Goal: Stay updated

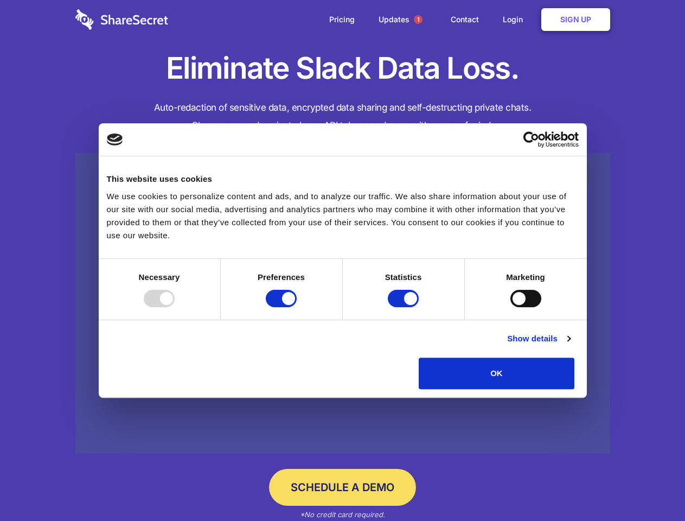
click at [175, 307] on div at bounding box center [159, 298] width 31 height 17
click at [297, 307] on input "Preferences" at bounding box center [281, 298] width 31 height 17
checkbox input "false"
click at [405, 307] on input "Statistics" at bounding box center [403, 298] width 31 height 17
checkbox input "false"
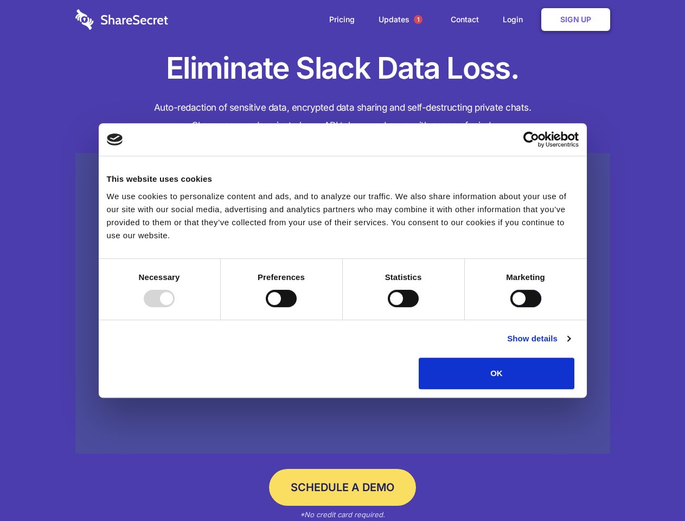
click at [510, 307] on input "Marketing" at bounding box center [525, 298] width 31 height 17
checkbox input "true"
click at [570, 345] on link "Show details" at bounding box center [538, 338] width 63 height 13
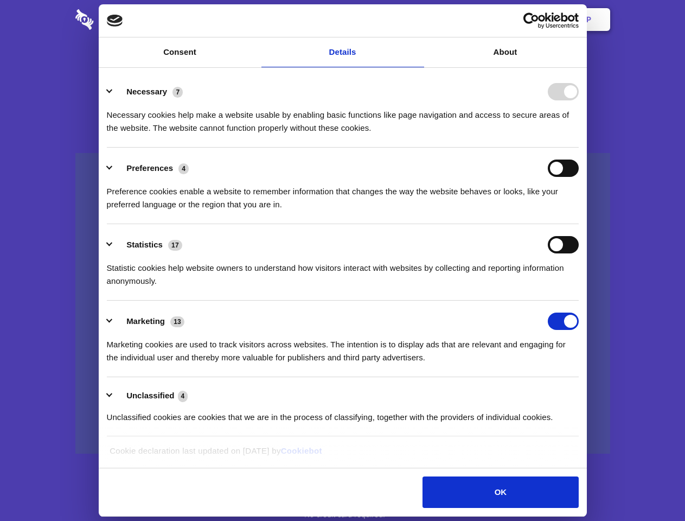
click at [584, 393] on ul "Necessary 7 Necessary cookies help make a website usable by enabling basic func…" at bounding box center [342, 254] width 482 height 366
click at [418, 20] on span "1" at bounding box center [418, 19] width 9 height 9
